Goal: Transaction & Acquisition: Book appointment/travel/reservation

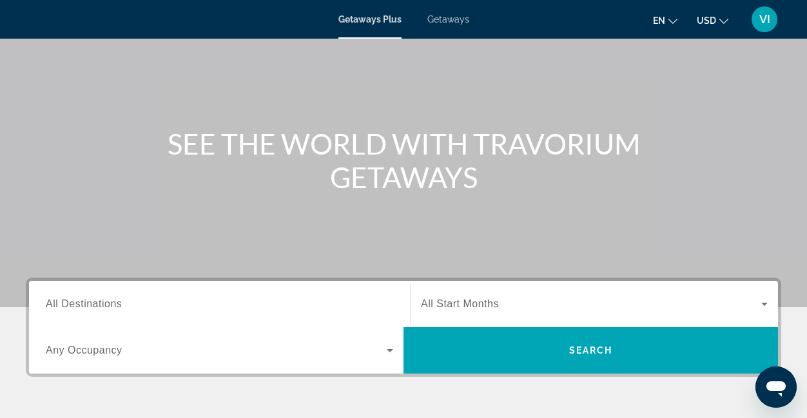
scroll to position [92, 0]
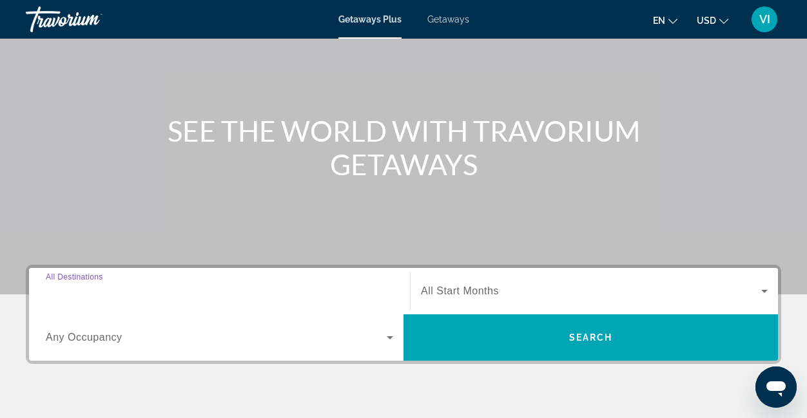
click at [150, 296] on input "Destination All Destinations" at bounding box center [219, 291] width 347 height 15
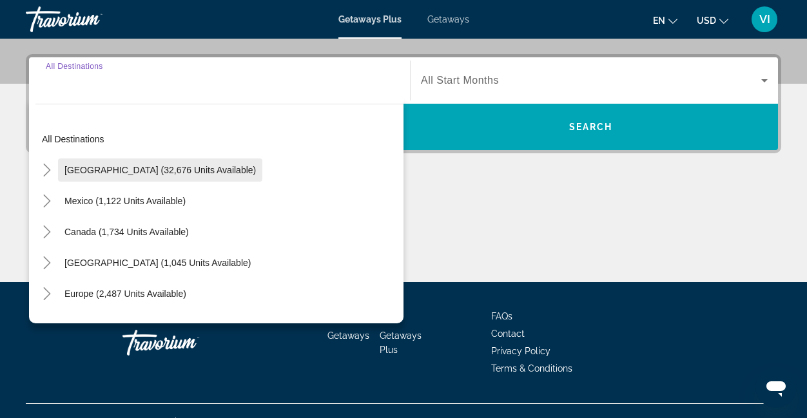
scroll to position [304, 0]
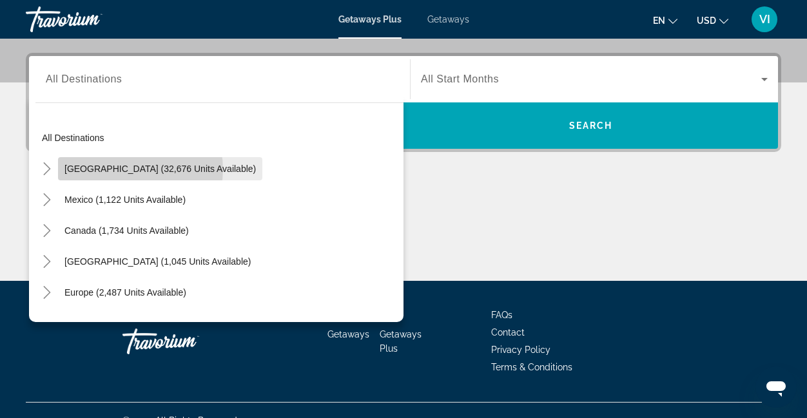
click at [130, 169] on span "[GEOGRAPHIC_DATA] (32,676 units available)" at bounding box center [159, 169] width 191 height 10
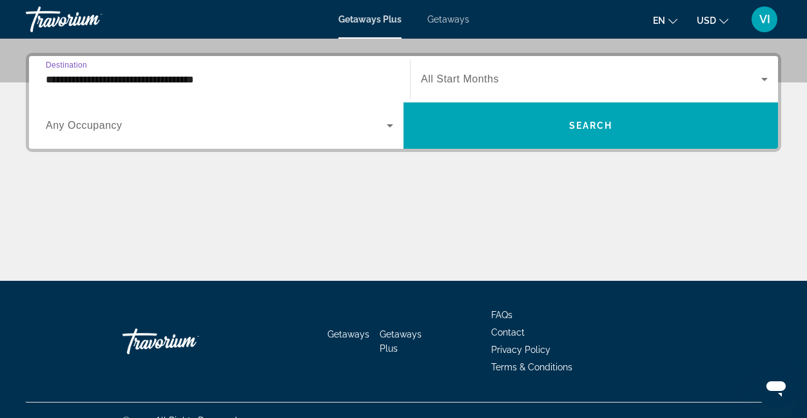
scroll to position [315, 0]
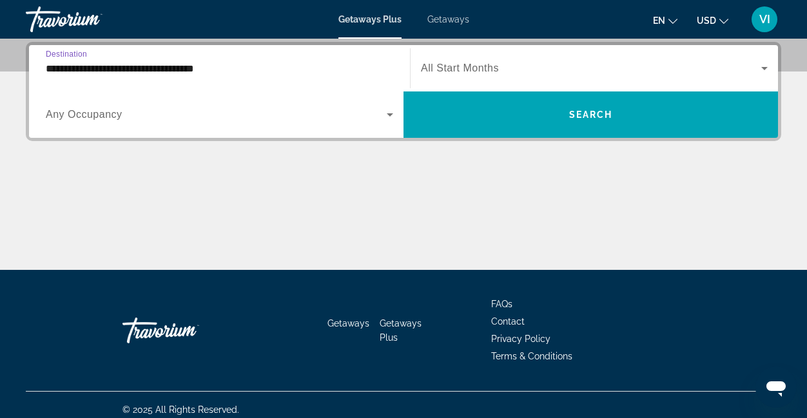
click at [119, 68] on input "**********" at bounding box center [219, 68] width 347 height 15
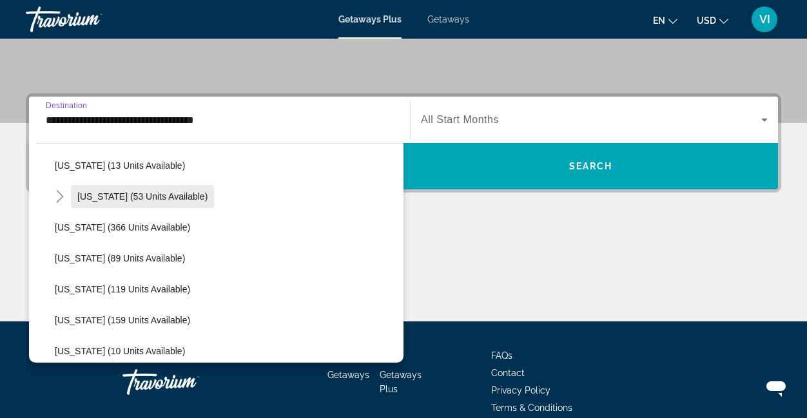
scroll to position [236, 0]
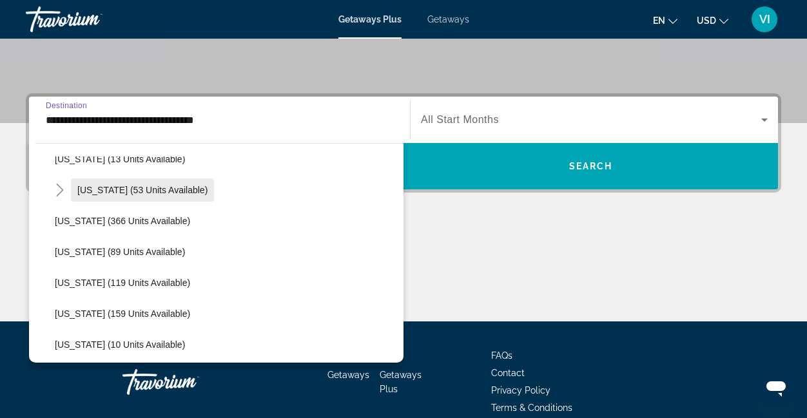
click at [130, 189] on span "[US_STATE] (53 units available)" at bounding box center [142, 190] width 130 height 10
type input "**********"
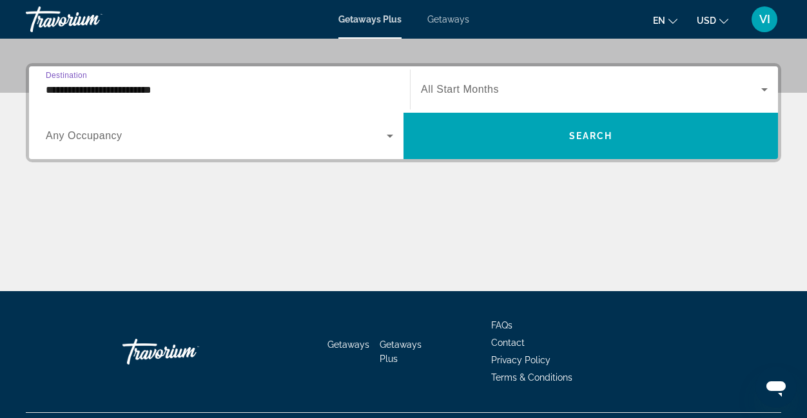
scroll to position [315, 0]
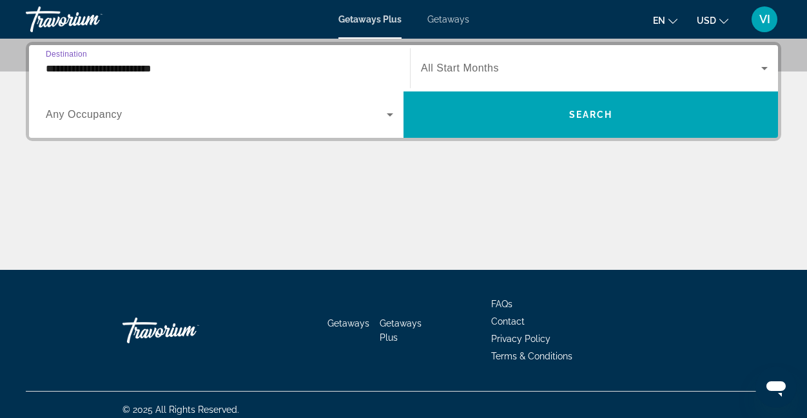
click at [390, 117] on icon "Search widget" at bounding box center [389, 114] width 15 height 15
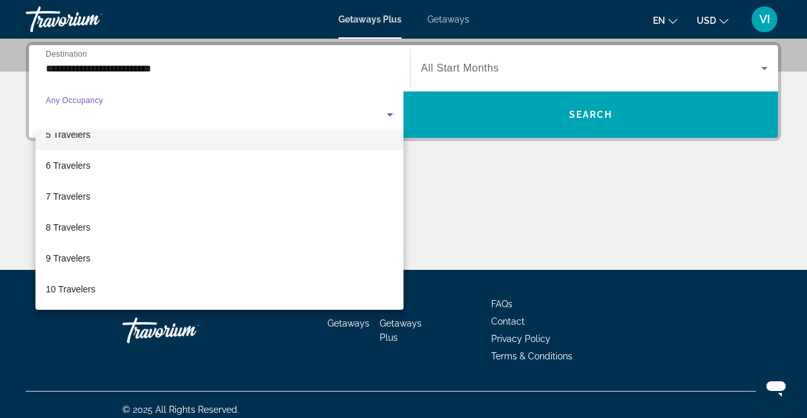
scroll to position [325, 0]
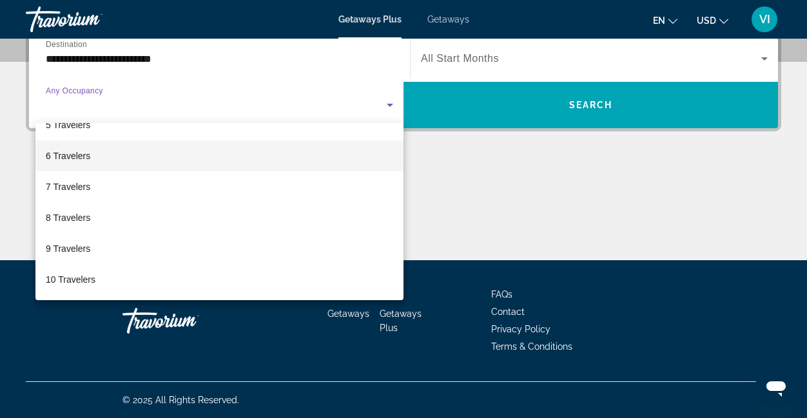
click at [271, 164] on mat-option "6 Travelers" at bounding box center [219, 155] width 368 height 31
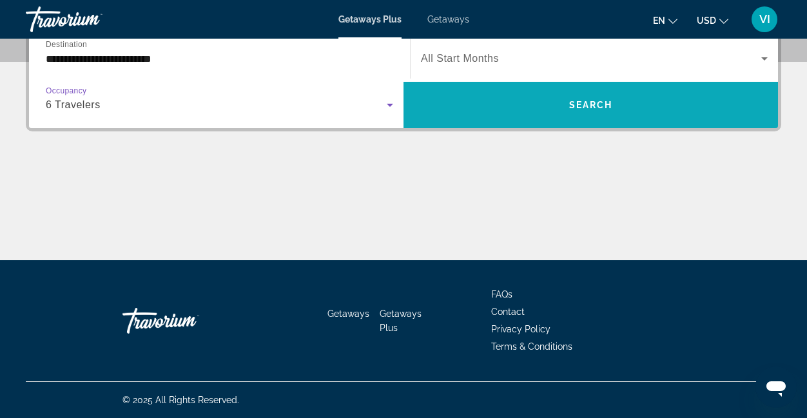
click at [523, 117] on span "Search widget" at bounding box center [590, 105] width 374 height 31
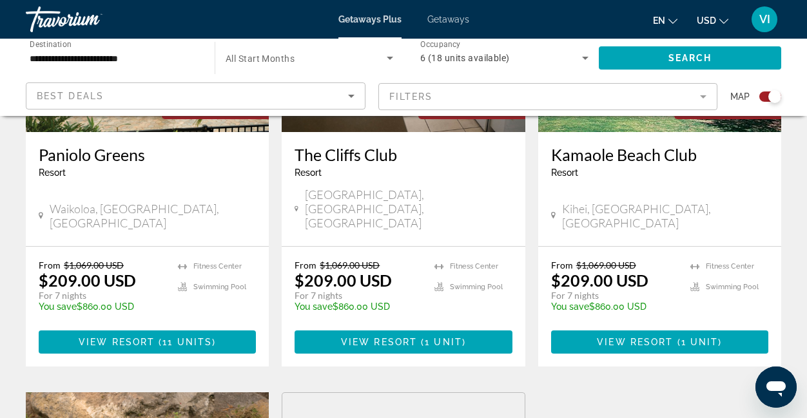
scroll to position [635, 0]
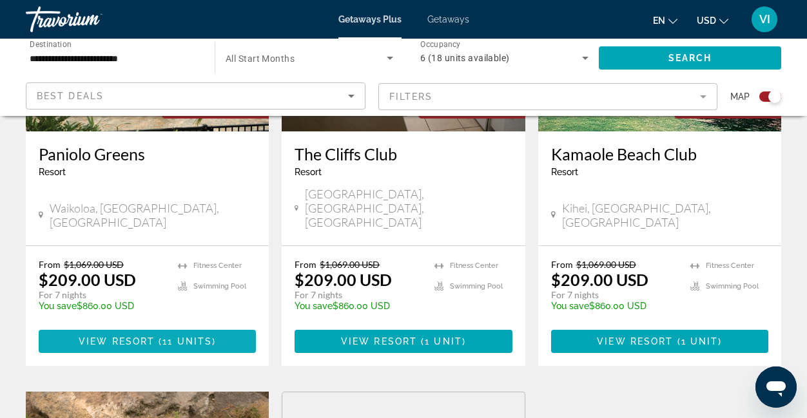
click at [149, 336] on span "View Resort" at bounding box center [117, 341] width 76 height 10
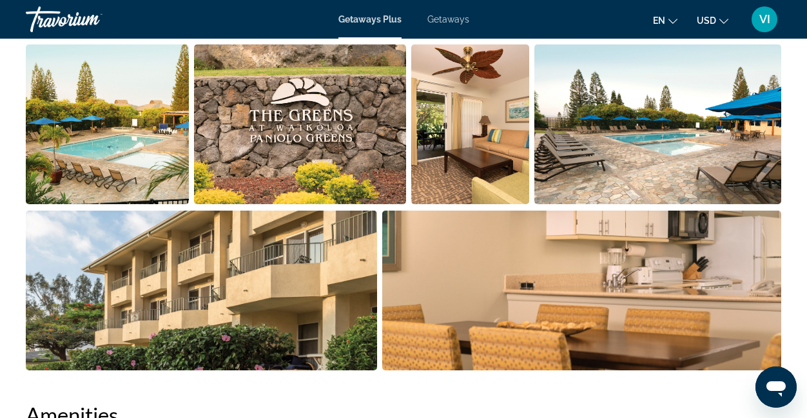
scroll to position [883, 0]
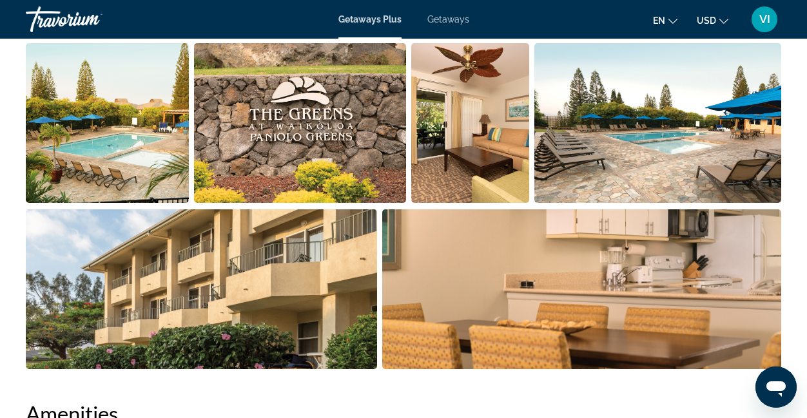
click at [109, 171] on img "Open full-screen image slider" at bounding box center [107, 123] width 163 height 160
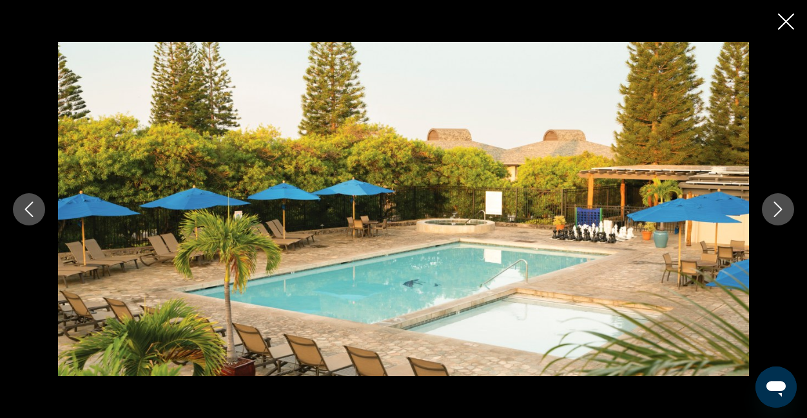
click at [778, 217] on button "Next image" at bounding box center [778, 209] width 32 height 32
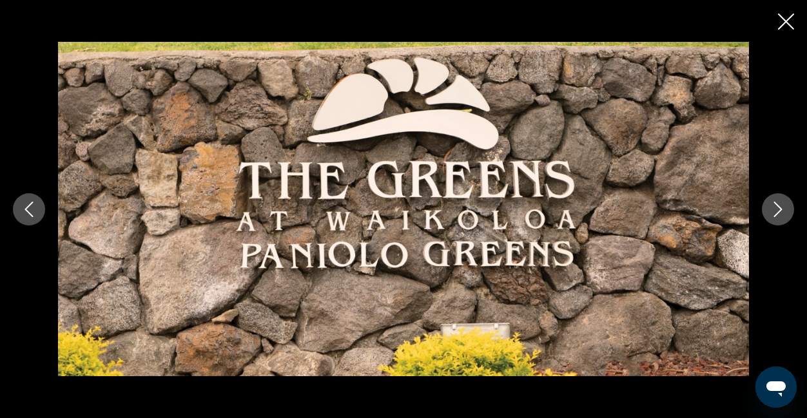
click at [778, 217] on button "Next image" at bounding box center [778, 209] width 32 height 32
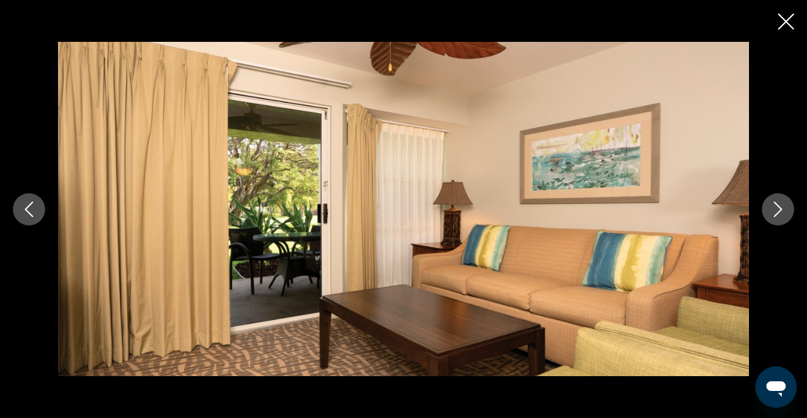
click at [778, 217] on button "Next image" at bounding box center [778, 209] width 32 height 32
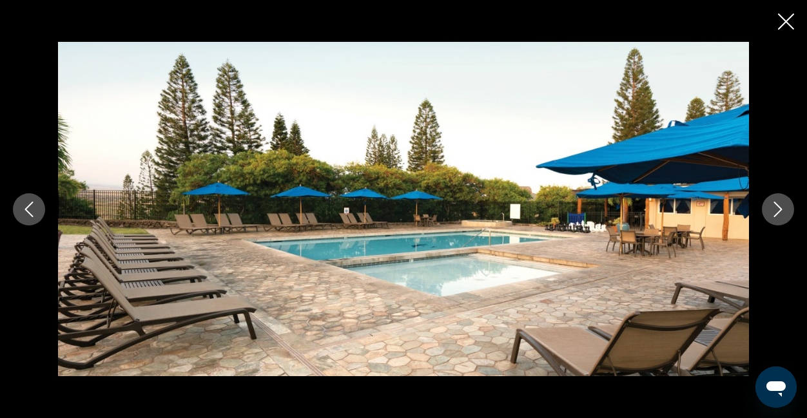
click at [778, 217] on button "Next image" at bounding box center [778, 209] width 32 height 32
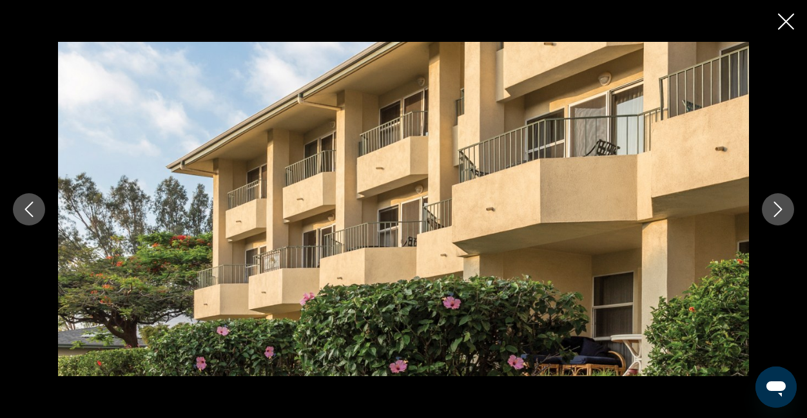
click at [778, 217] on button "Next image" at bounding box center [778, 209] width 32 height 32
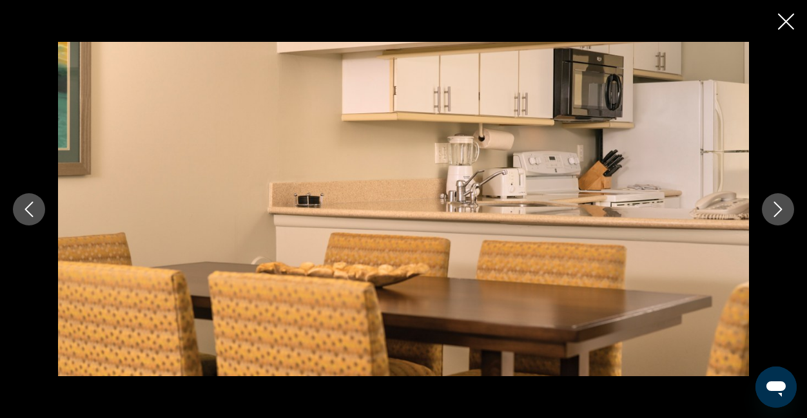
click at [778, 217] on button "Next image" at bounding box center [778, 209] width 32 height 32
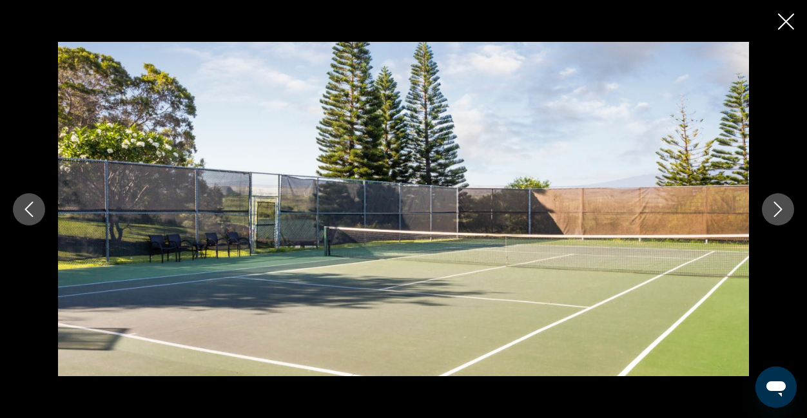
click at [778, 217] on button "Next image" at bounding box center [778, 209] width 32 height 32
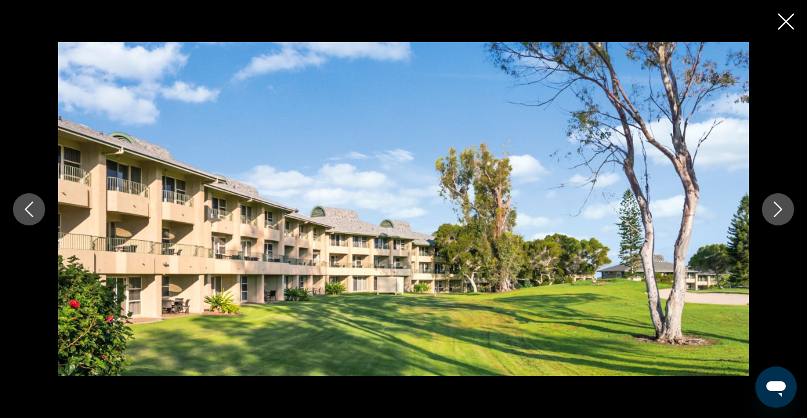
click at [778, 217] on button "Next image" at bounding box center [778, 209] width 32 height 32
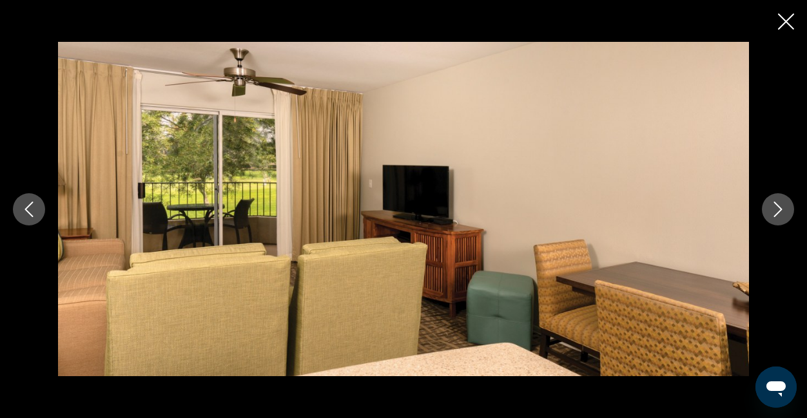
click at [778, 217] on button "Next image" at bounding box center [778, 209] width 32 height 32
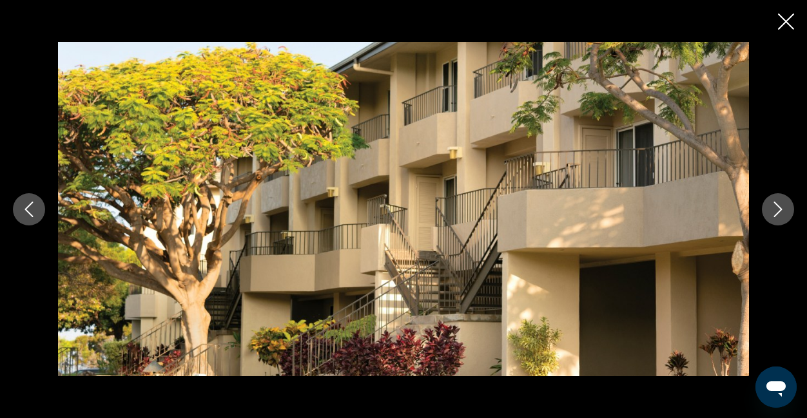
click at [778, 217] on button "Next image" at bounding box center [778, 209] width 32 height 32
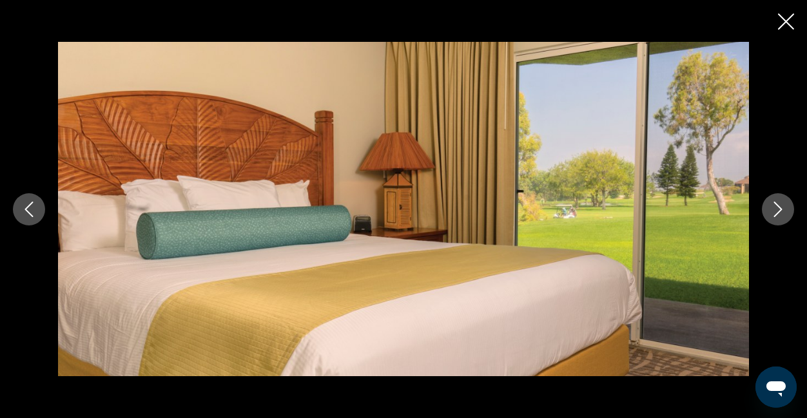
click at [778, 217] on button "Next image" at bounding box center [778, 209] width 32 height 32
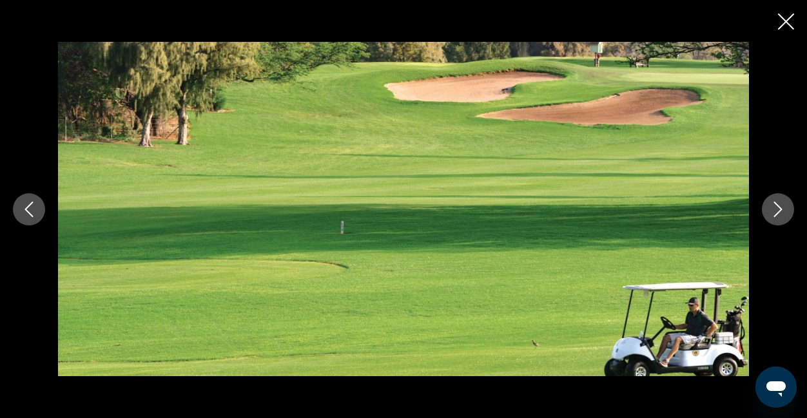
click at [778, 217] on button "Next image" at bounding box center [778, 209] width 32 height 32
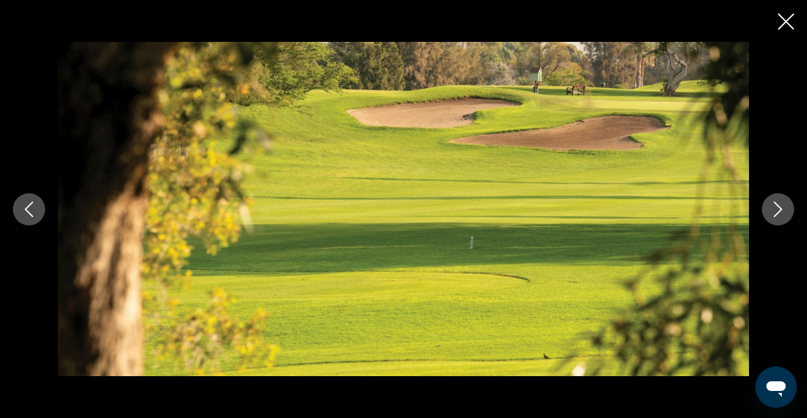
click at [778, 217] on button "Next image" at bounding box center [778, 209] width 32 height 32
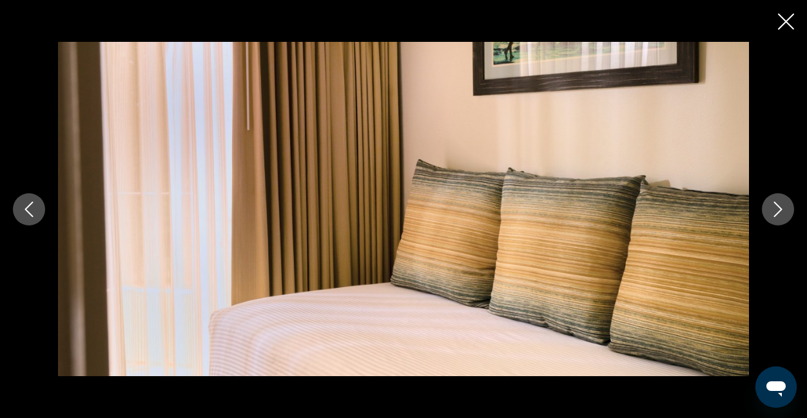
click at [778, 216] on button "Next image" at bounding box center [778, 209] width 32 height 32
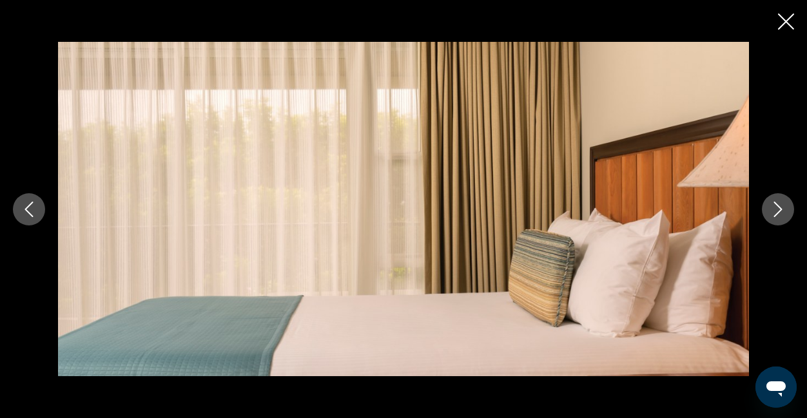
click at [778, 216] on icon "Next image" at bounding box center [777, 209] width 15 height 15
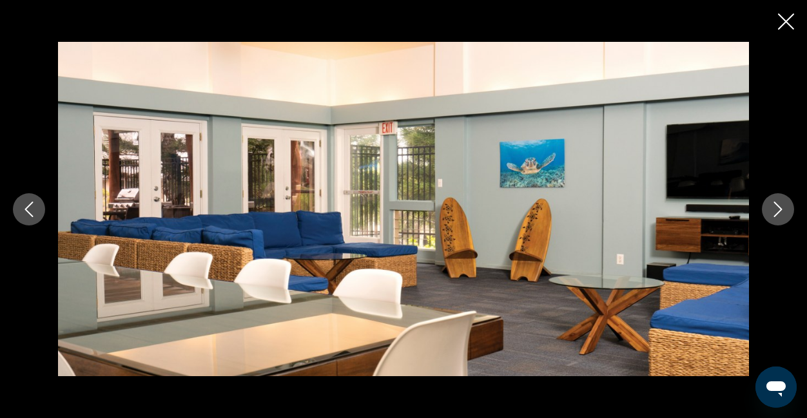
click at [778, 216] on icon "Next image" at bounding box center [777, 209] width 15 height 15
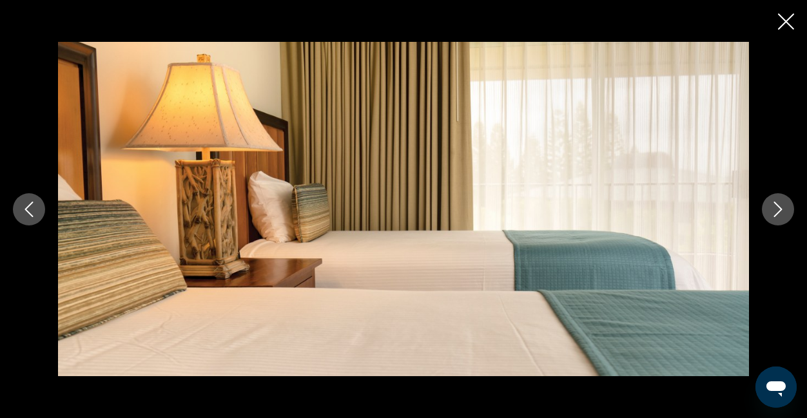
click at [778, 216] on icon "Next image" at bounding box center [777, 209] width 15 height 15
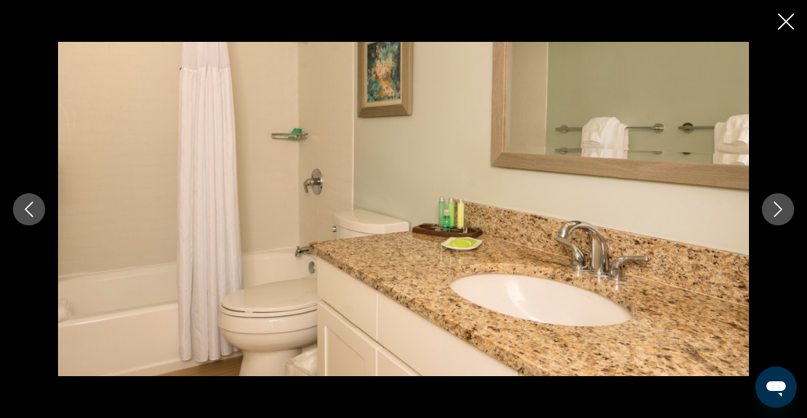
click at [778, 216] on icon "Next image" at bounding box center [777, 209] width 15 height 15
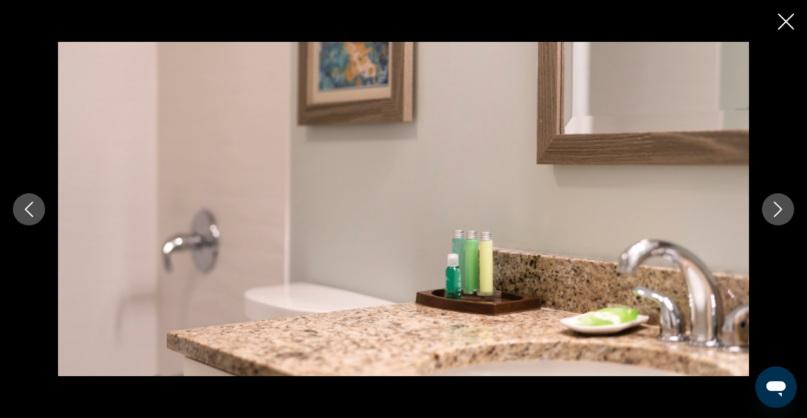
click at [778, 216] on icon "Next image" at bounding box center [777, 209] width 15 height 15
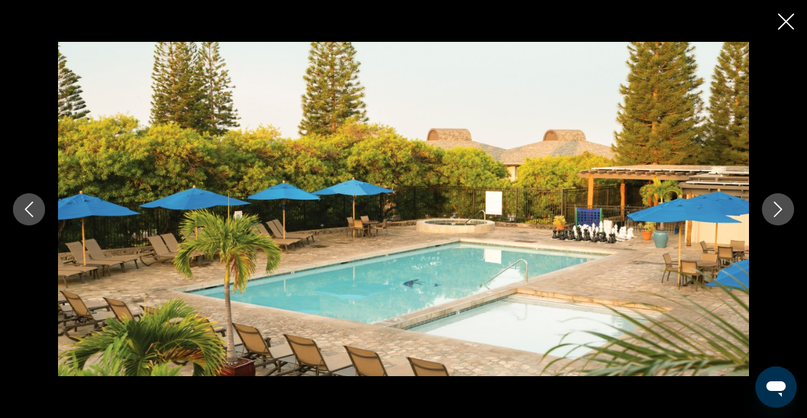
click at [778, 216] on icon "Next image" at bounding box center [777, 209] width 15 height 15
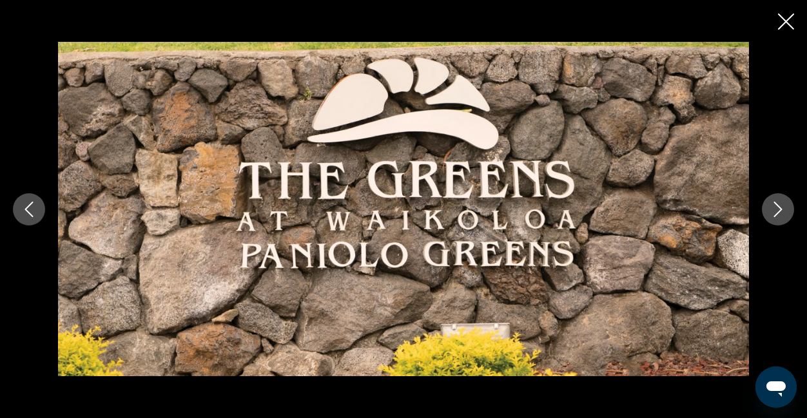
click at [778, 216] on icon "Next image" at bounding box center [777, 209] width 15 height 15
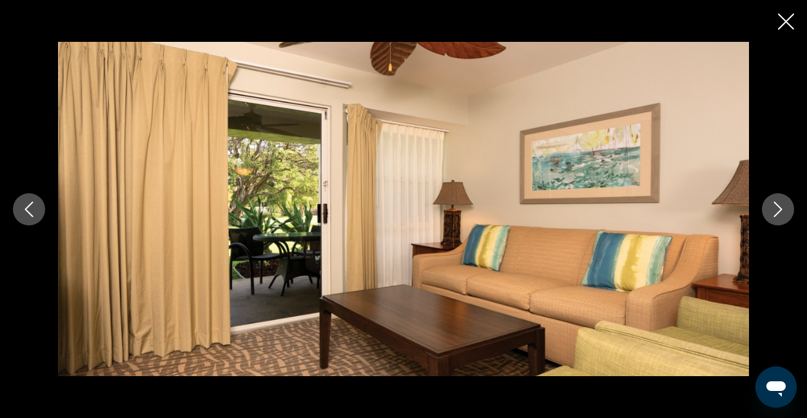
click at [778, 216] on icon "Next image" at bounding box center [777, 209] width 15 height 15
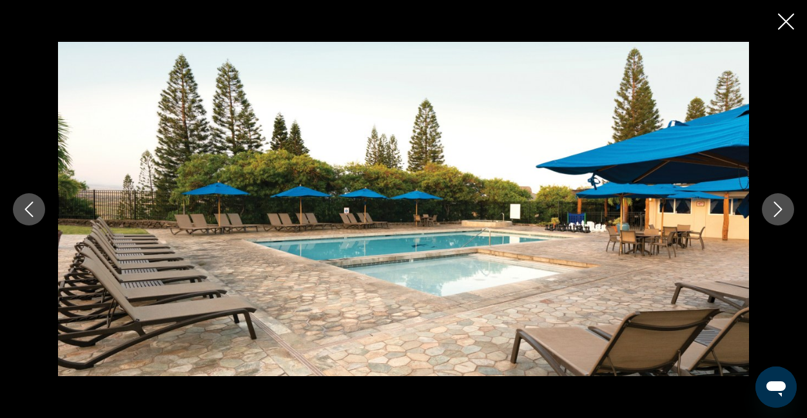
click at [778, 216] on icon "Next image" at bounding box center [777, 209] width 15 height 15
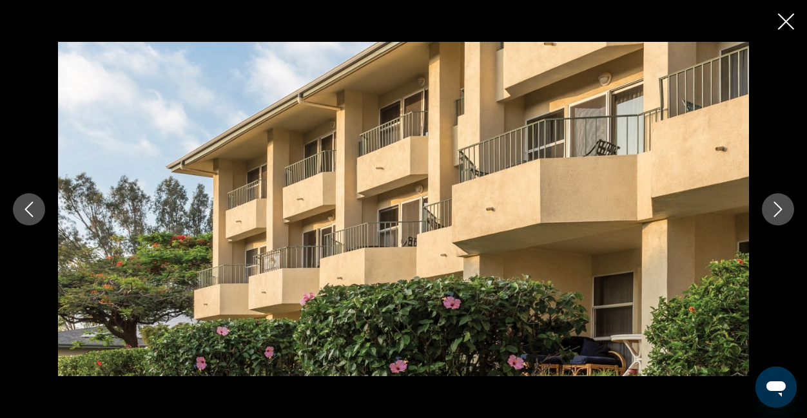
click at [778, 216] on icon "Next image" at bounding box center [777, 209] width 15 height 15
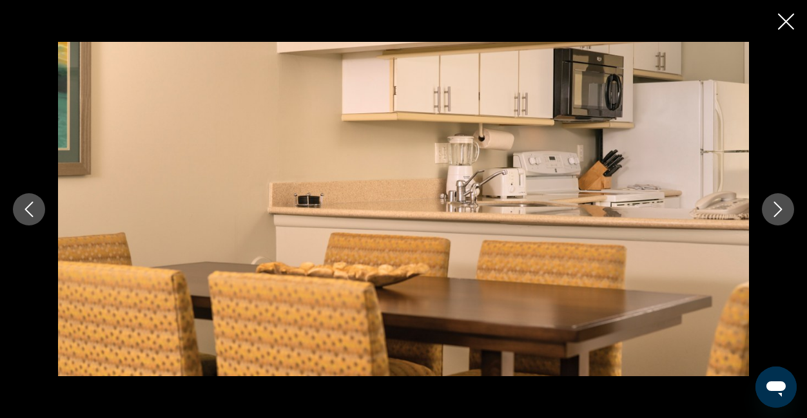
click at [778, 216] on icon "Next image" at bounding box center [777, 209] width 15 height 15
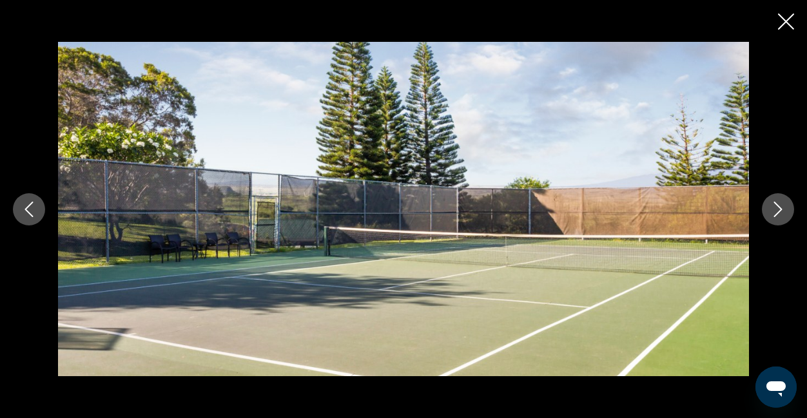
click at [778, 216] on icon "Next image" at bounding box center [777, 209] width 15 height 15
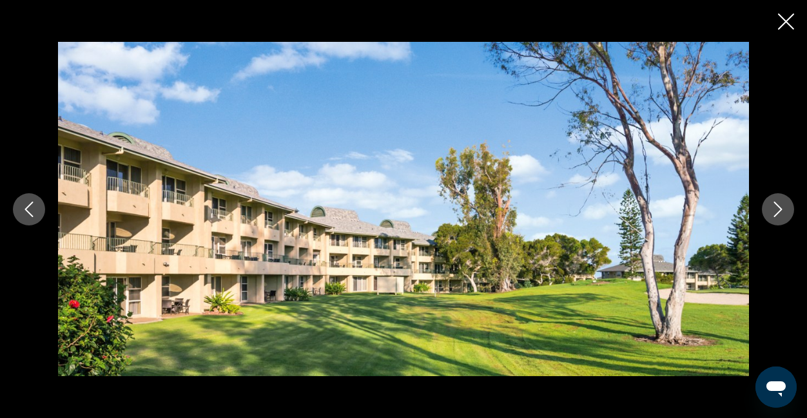
click at [778, 216] on icon "Next image" at bounding box center [777, 209] width 15 height 15
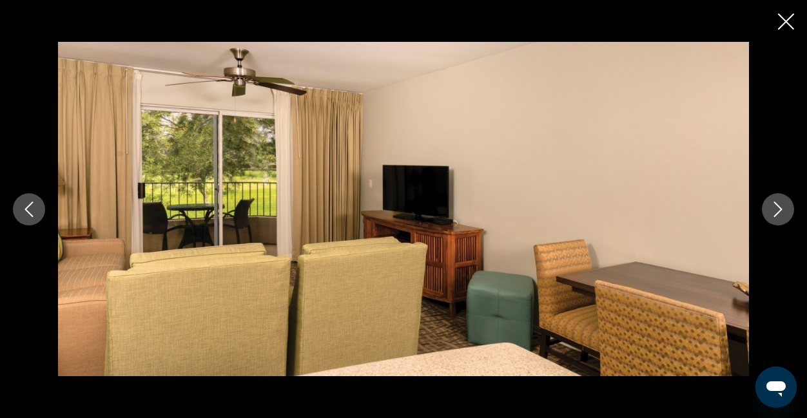
click at [778, 216] on icon "Next image" at bounding box center [777, 209] width 15 height 15
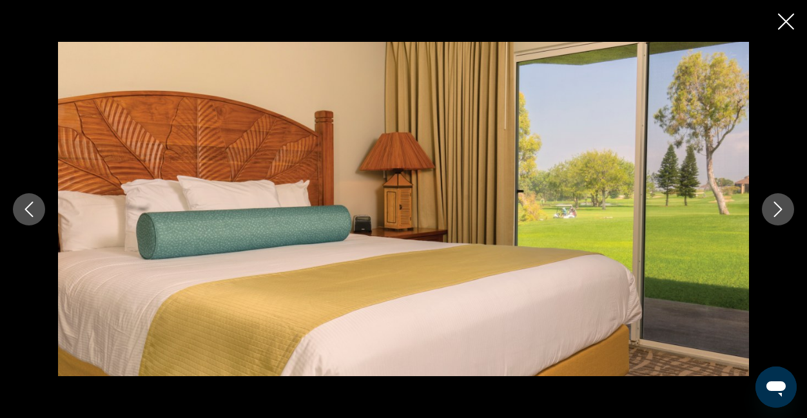
drag, startPoint x: 778, startPoint y: 216, endPoint x: 642, endPoint y: 17, distance: 241.0
click at [656, 17] on div "prev next" at bounding box center [403, 209] width 807 height 418
click at [784, 17] on icon "Close slideshow" at bounding box center [786, 22] width 16 height 16
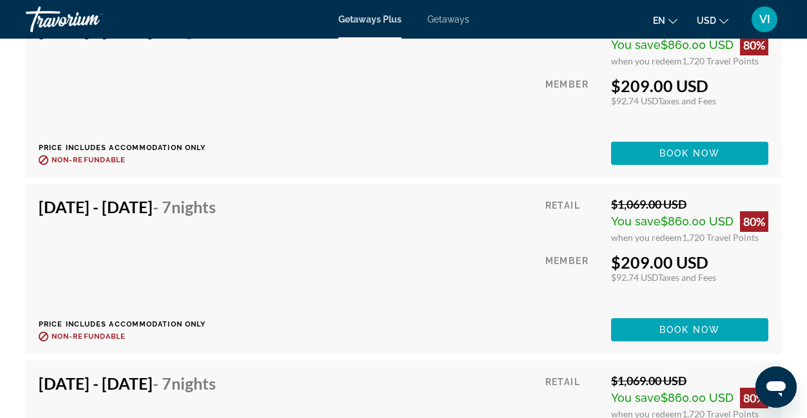
scroll to position [3415, 0]
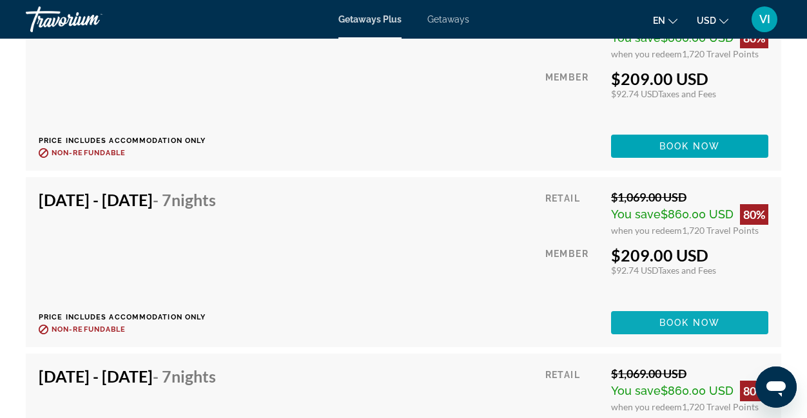
click at [700, 319] on span "Book now" at bounding box center [689, 323] width 61 height 10
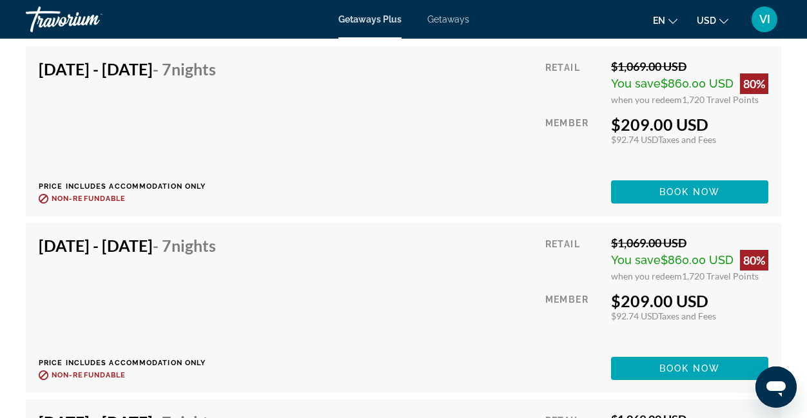
scroll to position [3377, 0]
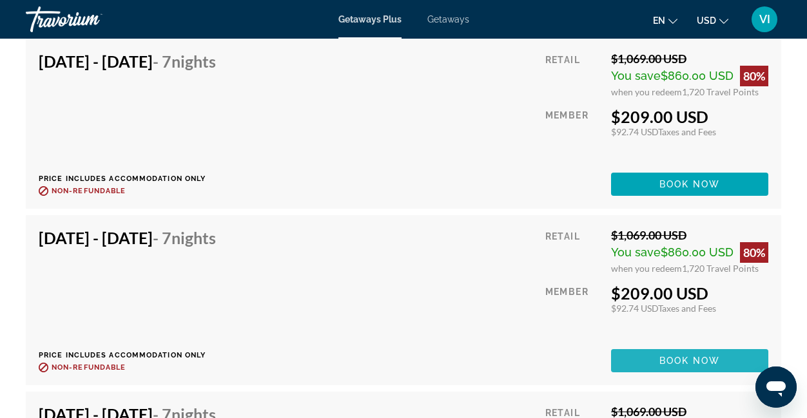
click at [666, 358] on span "Book now" at bounding box center [689, 361] width 61 height 10
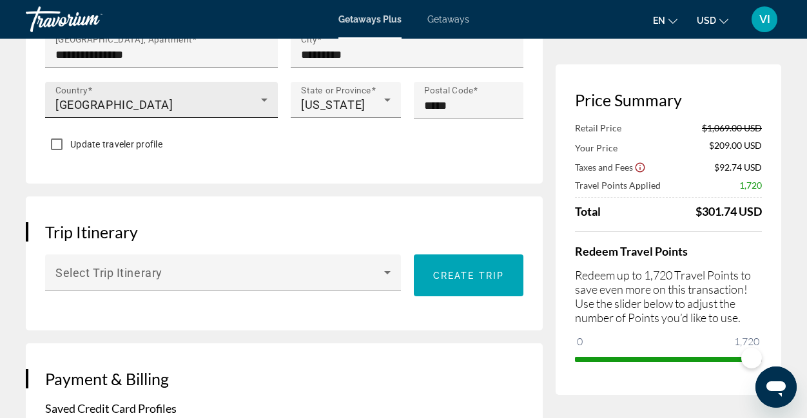
scroll to position [599, 0]
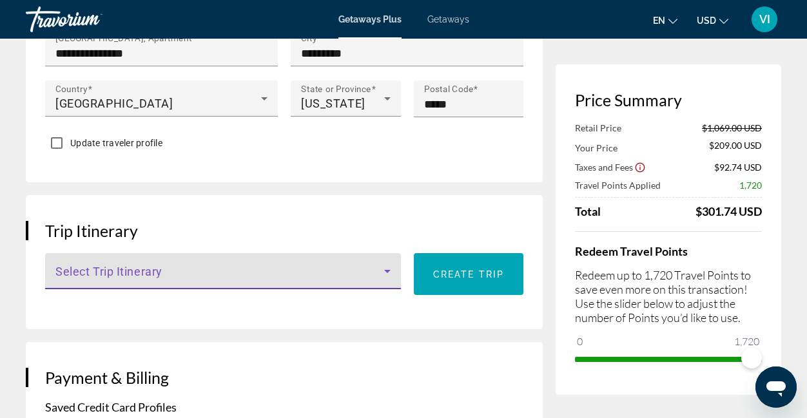
click at [389, 279] on icon "Main content" at bounding box center [387, 271] width 15 height 15
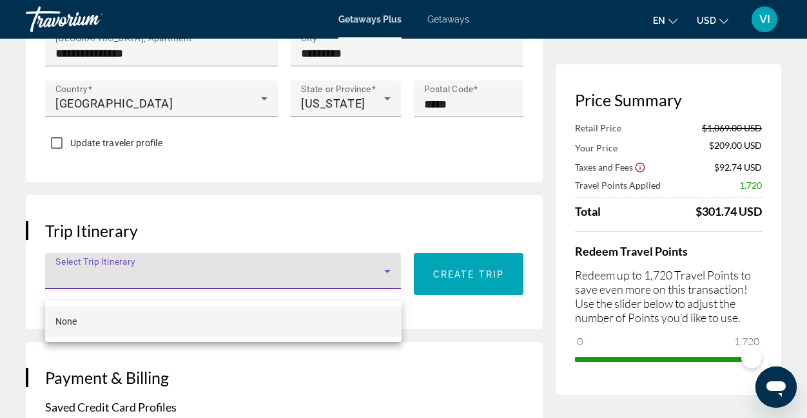
click at [374, 287] on div at bounding box center [403, 209] width 807 height 418
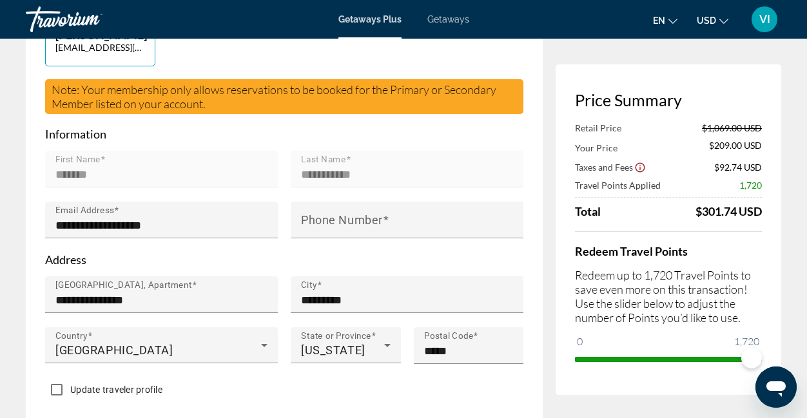
scroll to position [0, 0]
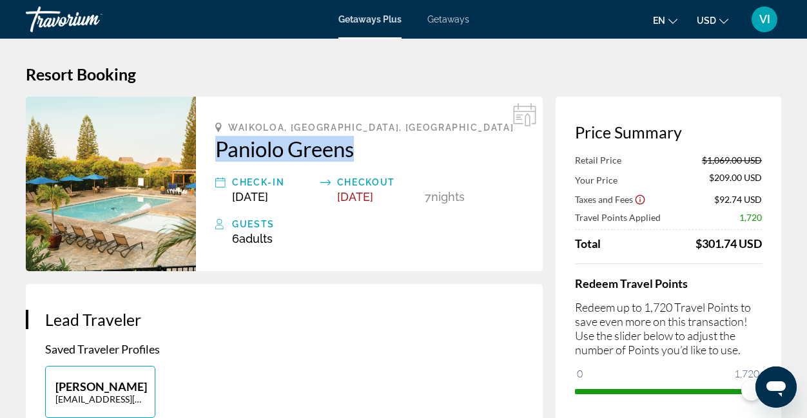
drag, startPoint x: 221, startPoint y: 146, endPoint x: 363, endPoint y: 149, distance: 141.8
click at [363, 149] on div "Waikoloa, [GEOGRAPHIC_DATA], [GEOGRAPHIC_DATA] Paniolo Greens Check-In [DATE] C…" at bounding box center [369, 184] width 347 height 175
copy h2 "Paniolo Greens"
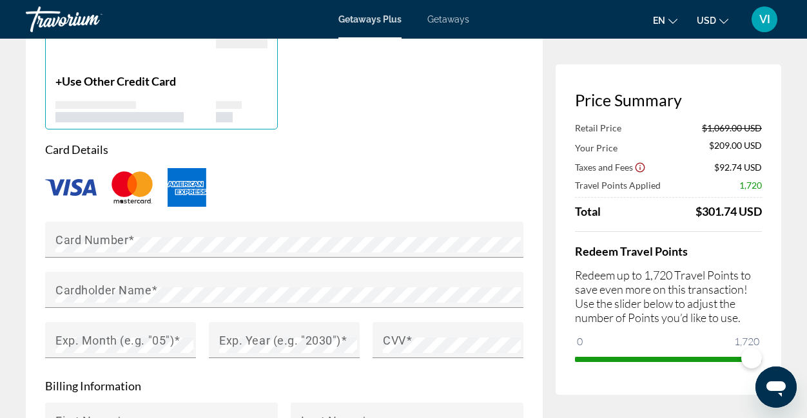
scroll to position [1023, 0]
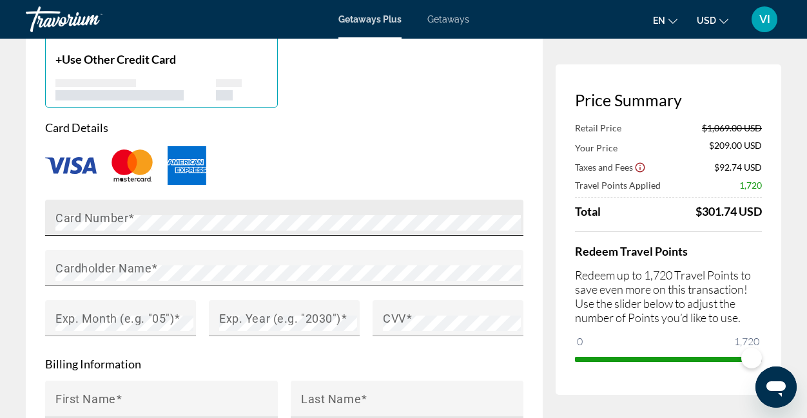
click at [136, 220] on div "Card Number" at bounding box center [287, 218] width 465 height 36
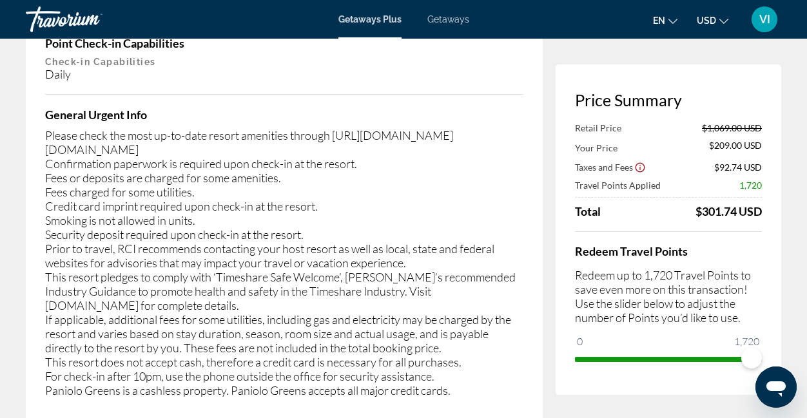
scroll to position [2330, 0]
click at [159, 311] on div "Please check the most up-to-date resort amenities through [URL][DOMAIN_NAME][DO…" at bounding box center [284, 263] width 478 height 269
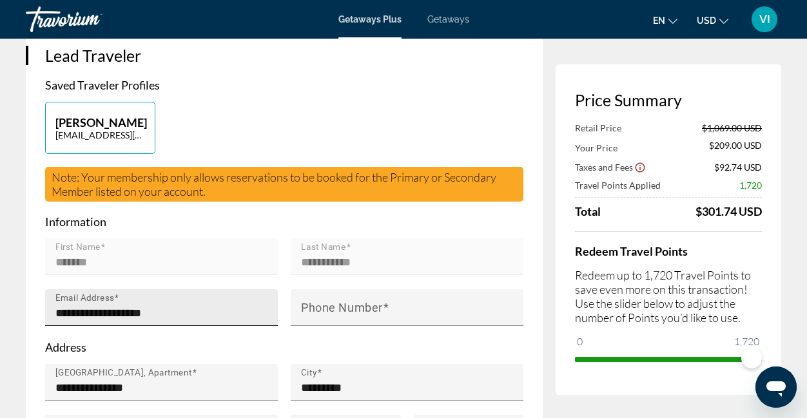
scroll to position [256, 0]
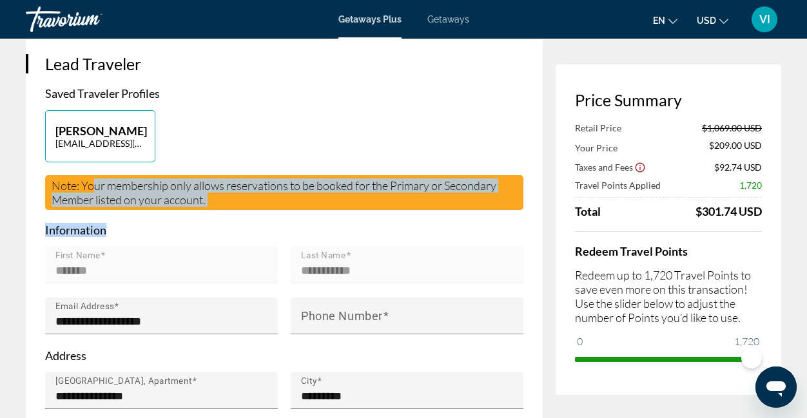
drag, startPoint x: 91, startPoint y: 198, endPoint x: 173, endPoint y: 248, distance: 95.7
click at [168, 252] on div "**********" at bounding box center [284, 292] width 478 height 413
click at [173, 237] on p "Information" at bounding box center [284, 230] width 478 height 14
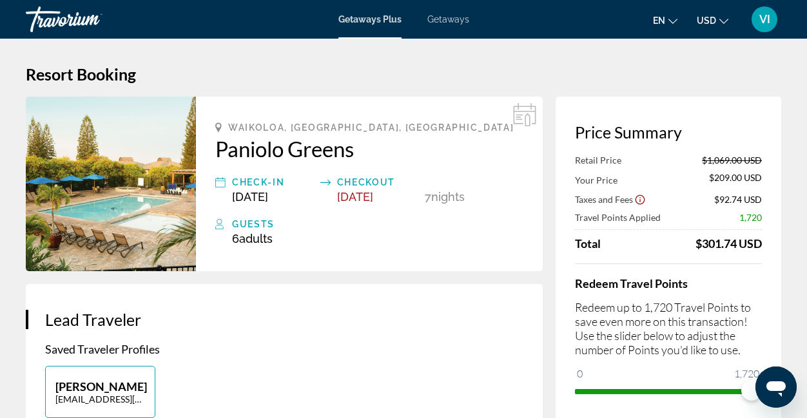
scroll to position [2, 0]
